Goal: Task Accomplishment & Management: Manage account settings

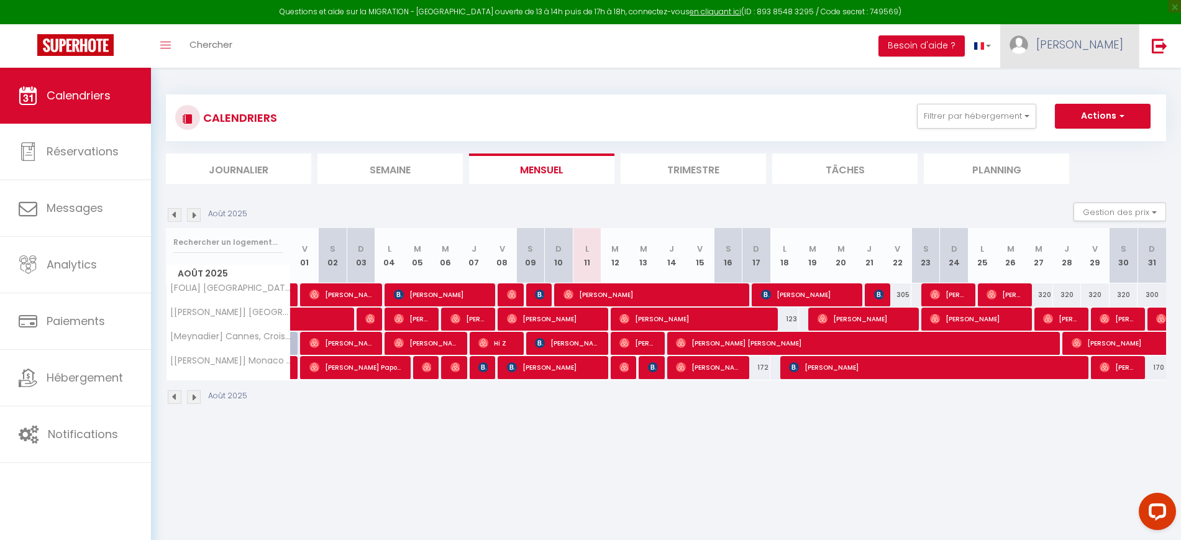
click at [1087, 50] on span "[PERSON_NAME]" at bounding box center [1079, 45] width 87 height 16
click at [1082, 88] on link "Paramètres" at bounding box center [1089, 86] width 92 height 21
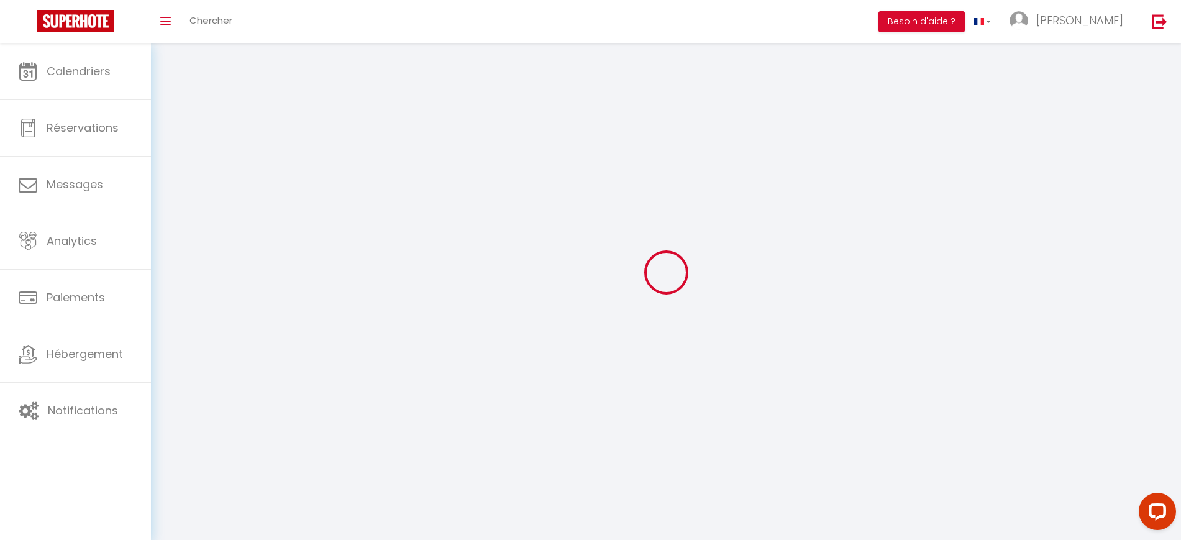
select select "28"
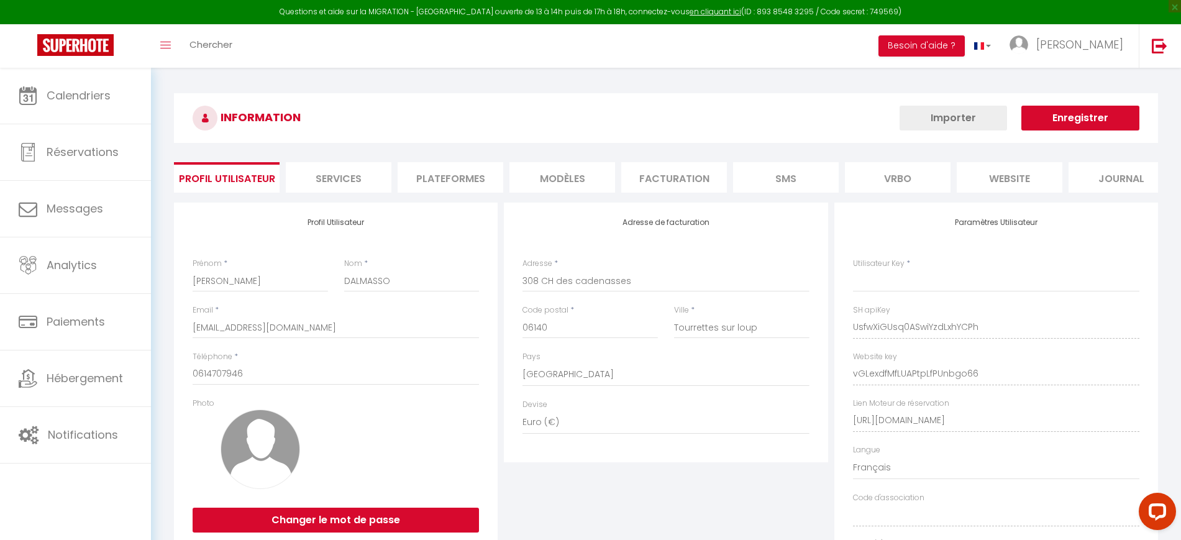
type input "UsfwXiGUsq0ASwiYzdLxhYCPh"
type input "vGLexdfMfLUAPtpLfPUnbgo66"
type input "[URL][DOMAIN_NAME]"
select select "fr"
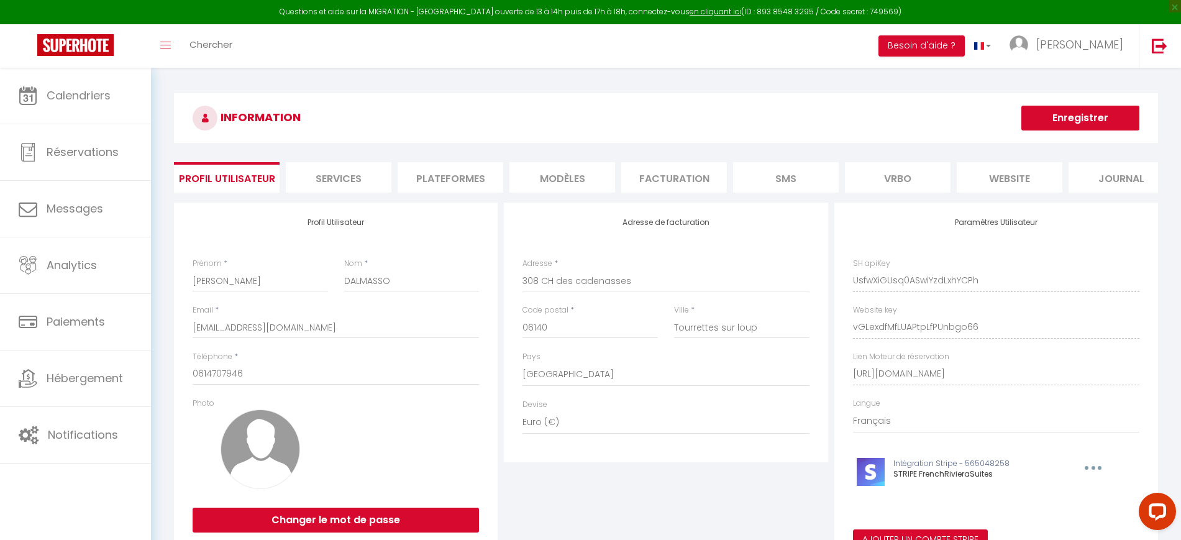
click at [551, 177] on li "MODÈLES" at bounding box center [562, 177] width 106 height 30
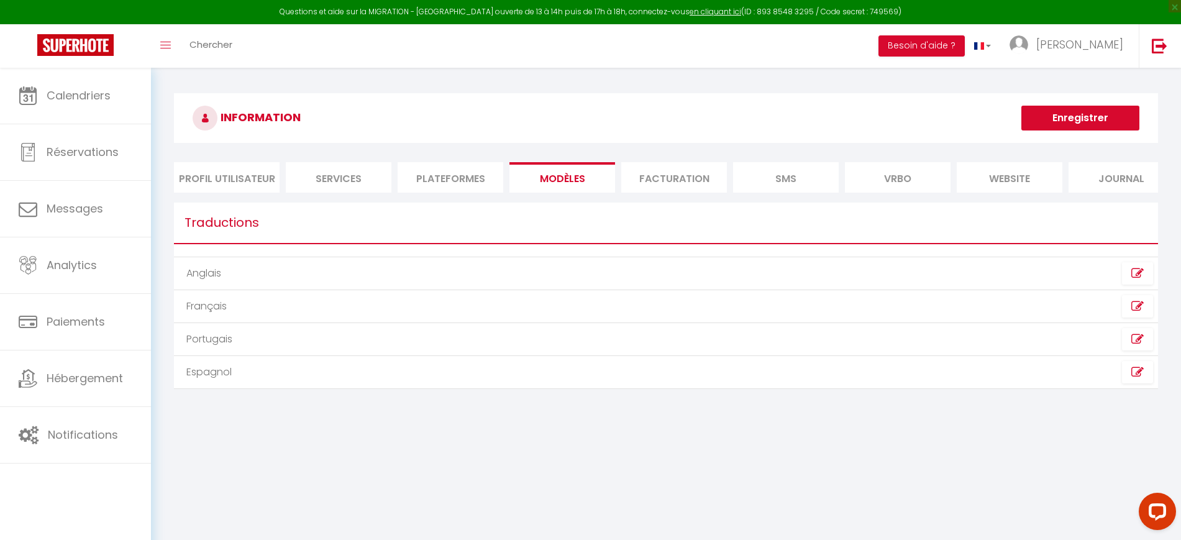
click at [438, 183] on li "Plateformes" at bounding box center [450, 177] width 106 height 30
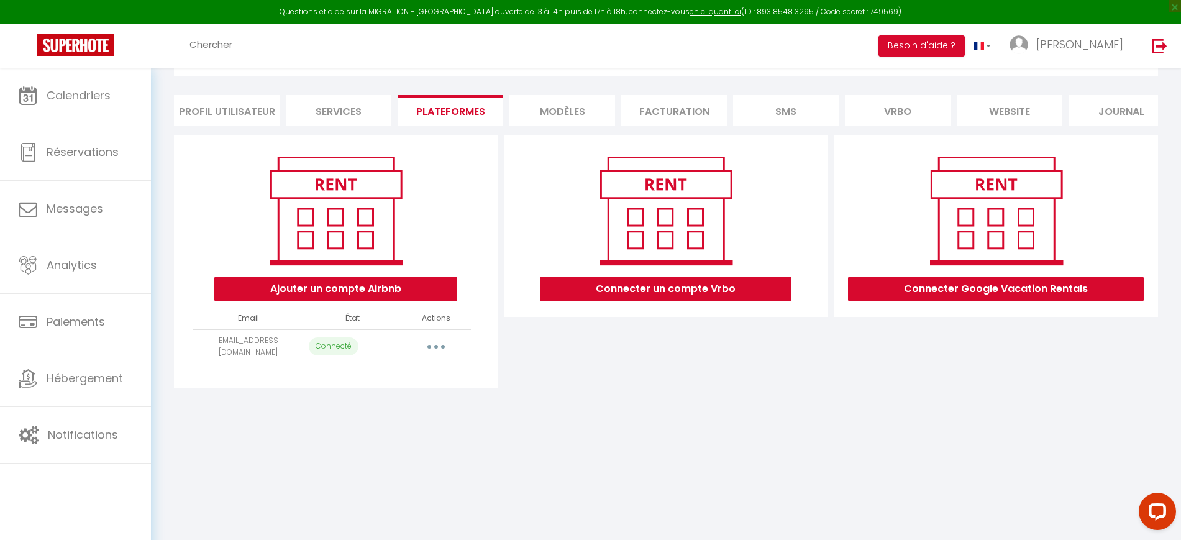
scroll to position [68, 0]
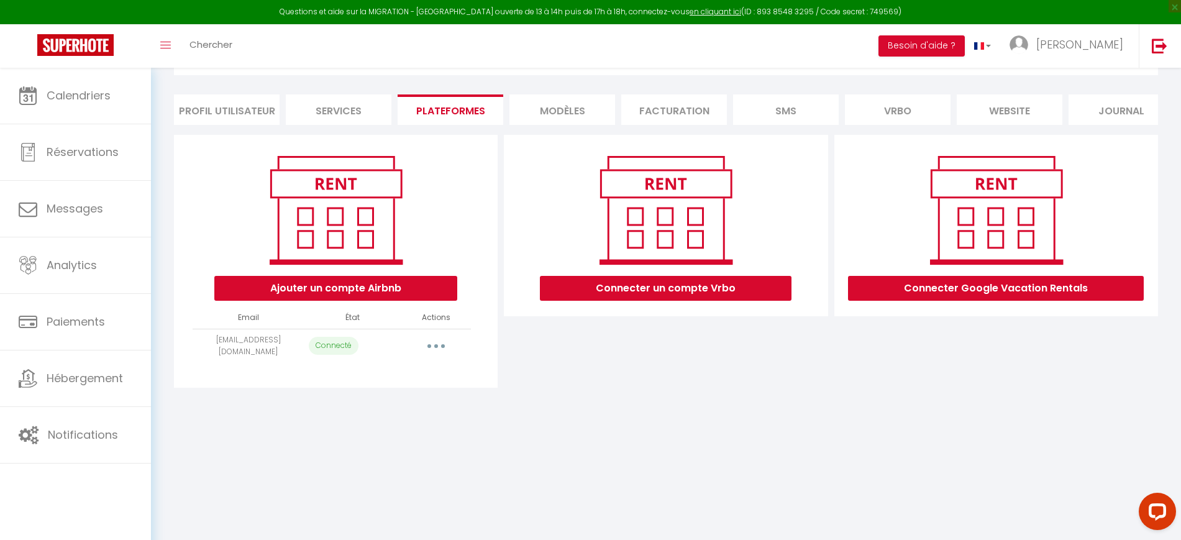
click at [447, 356] on button "button" at bounding box center [436, 346] width 35 height 20
click at [410, 384] on link "Importer les appartements" at bounding box center [380, 373] width 137 height 21
select select "39497"
select select "34992"
select select "34993"
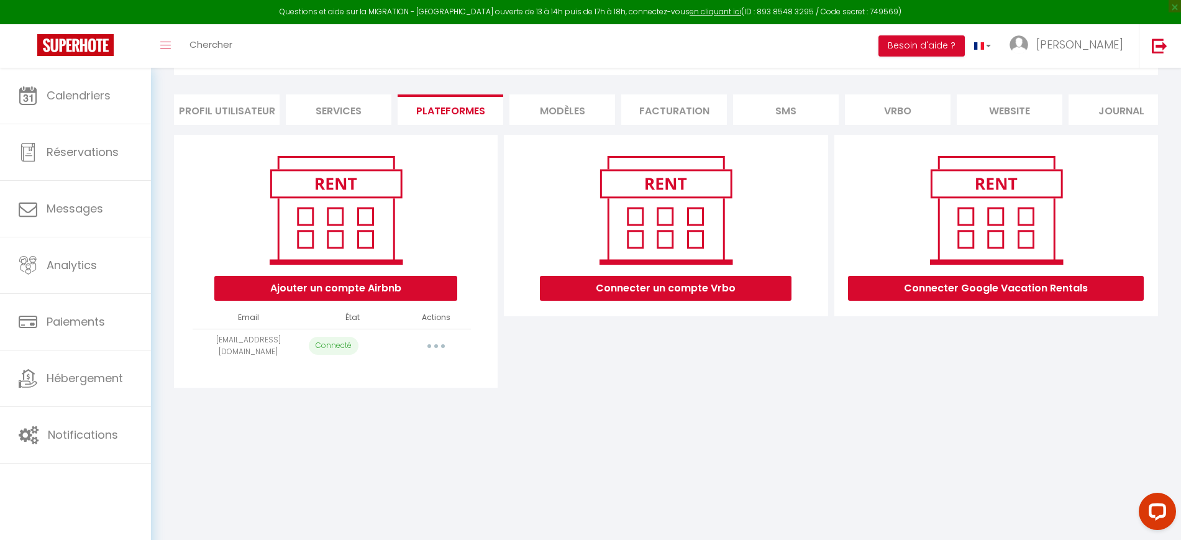
select select "61294"
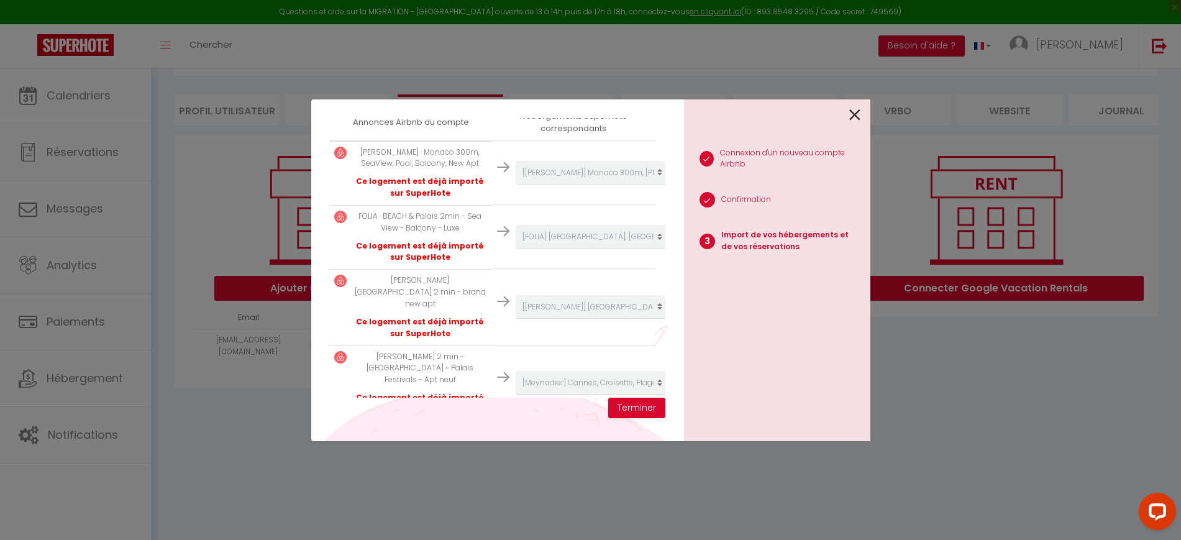
scroll to position [253, 0]
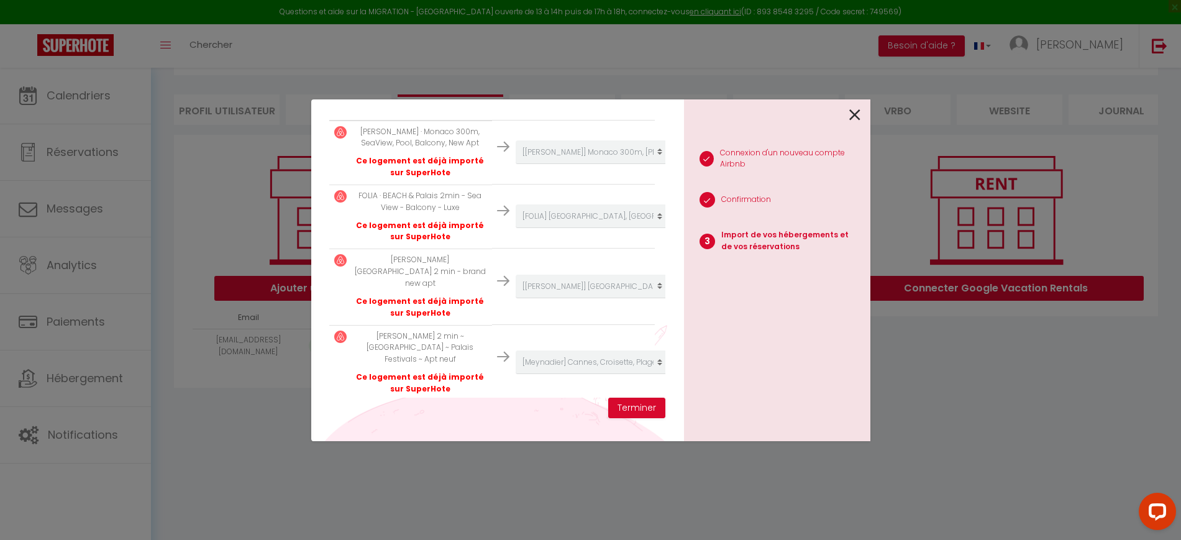
click at [848, 124] on div at bounding box center [772, 113] width 176 height 29
click at [858, 117] on icon at bounding box center [854, 115] width 11 height 19
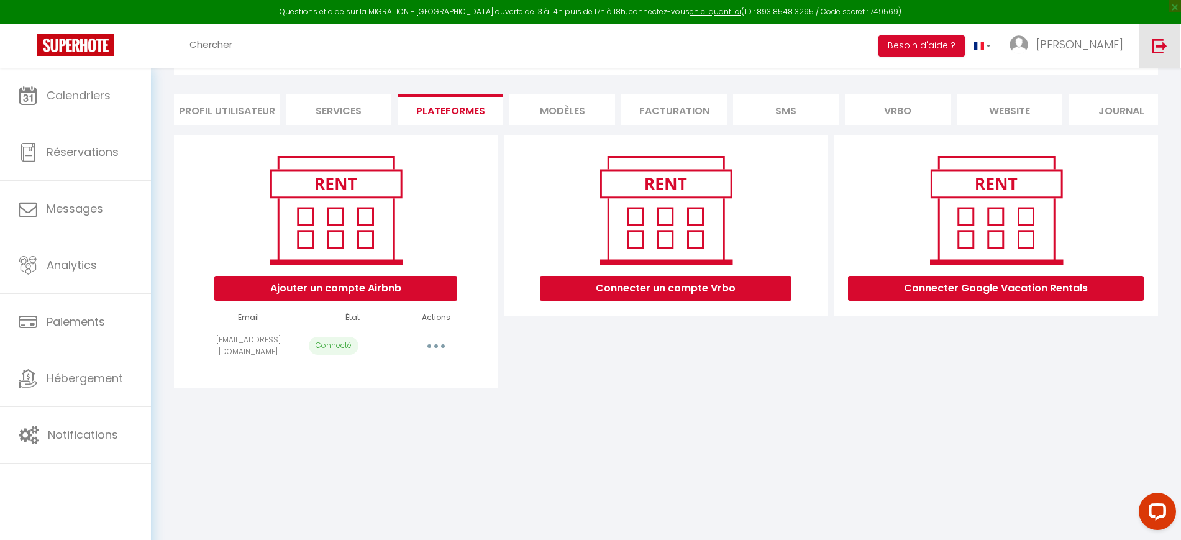
click at [1160, 40] on img at bounding box center [1159, 46] width 16 height 16
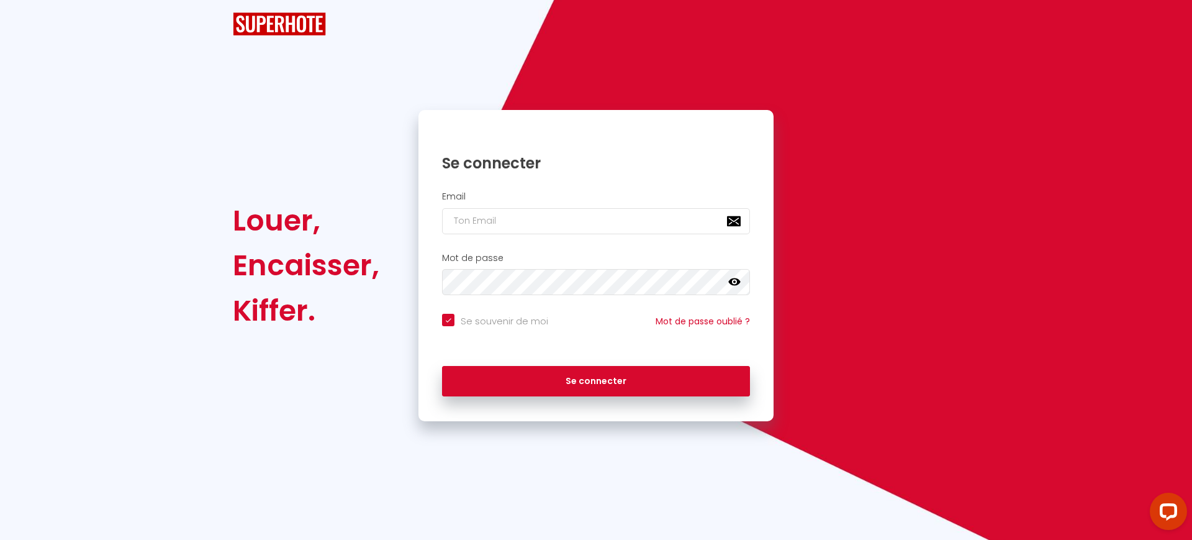
checkbox input "true"
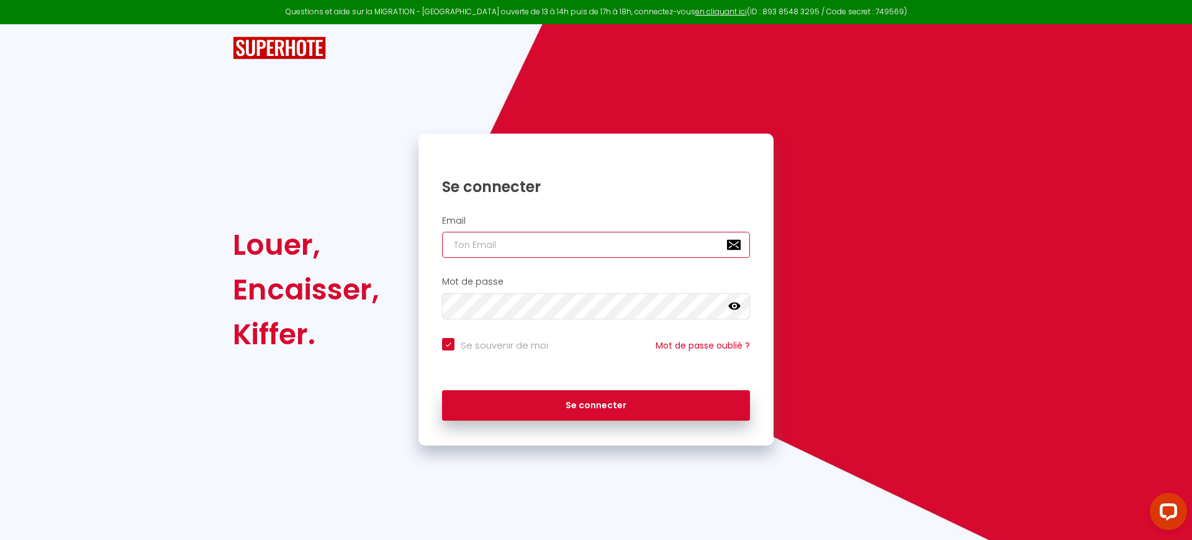
click at [516, 243] on input "email" at bounding box center [596, 245] width 308 height 26
paste input "[EMAIL_ADDRESS][DOMAIN_NAME]"
type input "[EMAIL_ADDRESS][DOMAIN_NAME]"
checkbox input "true"
type input "[EMAIL_ADDRESS][DOMAIN_NAME]"
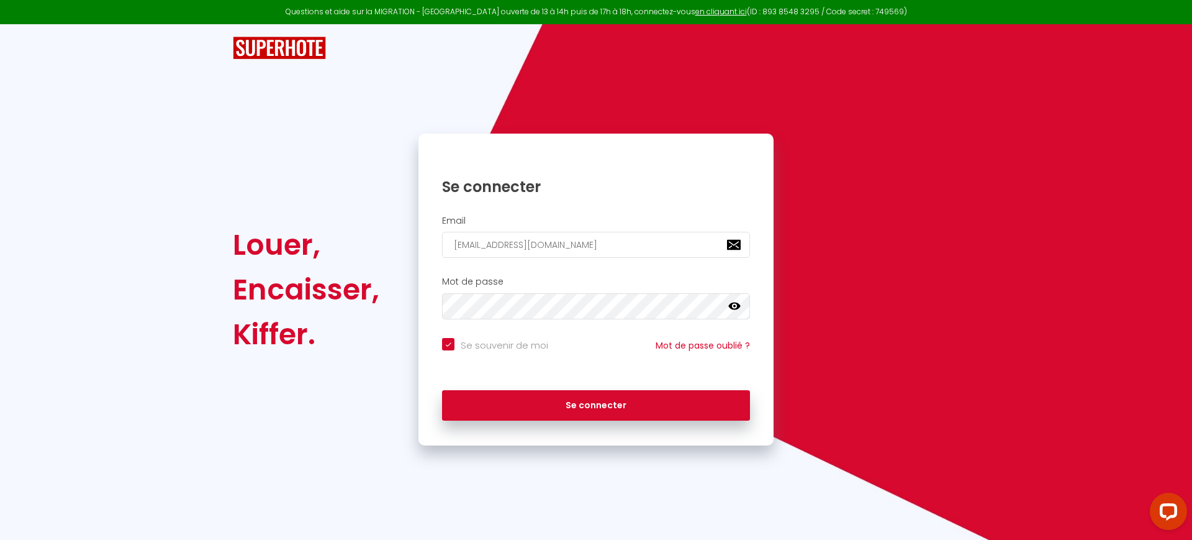
click at [473, 347] on input "Se souvenir de moi" at bounding box center [495, 344] width 106 height 12
checkbox input "false"
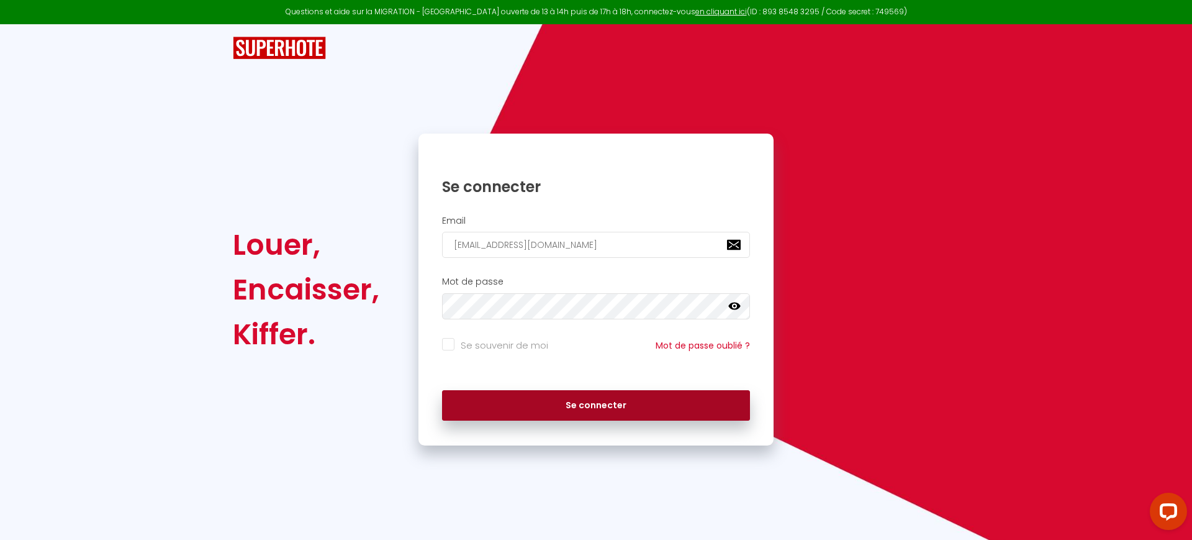
click at [525, 402] on button "Se connecter" at bounding box center [596, 405] width 308 height 31
